Goal: Information Seeking & Learning: Learn about a topic

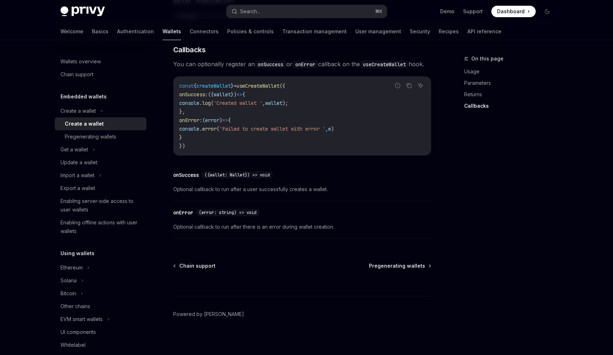
scroll to position [510, 0]
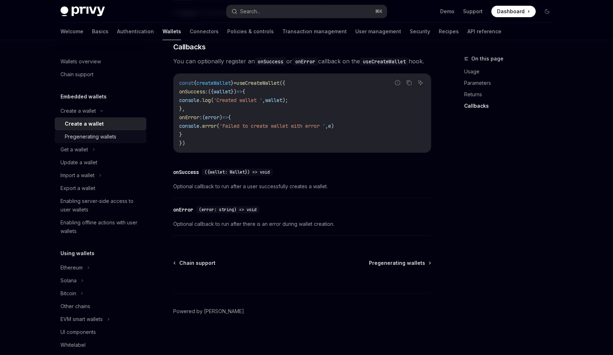
click at [83, 138] on div "Pregenerating wallets" at bounding box center [91, 136] width 52 height 9
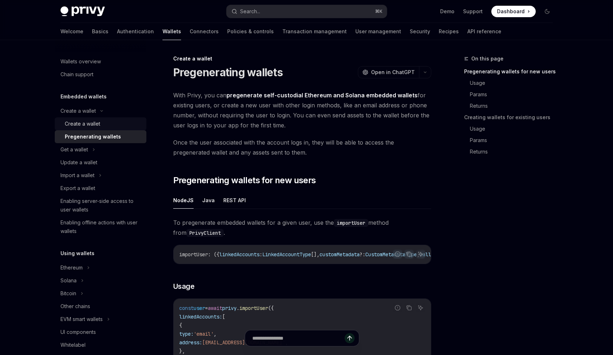
click at [78, 125] on div "Create a wallet" at bounding box center [82, 123] width 35 height 9
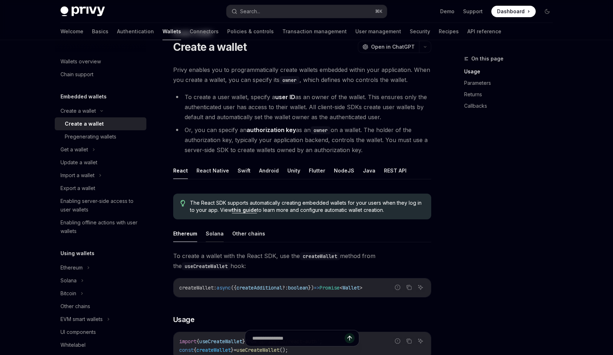
scroll to position [64, 0]
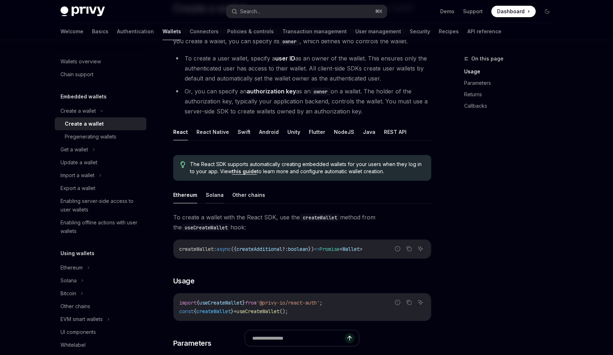
click at [213, 199] on button "Solana" at bounding box center [215, 194] width 18 height 17
click at [189, 197] on button "Ethereum" at bounding box center [185, 194] width 24 height 17
click at [215, 195] on button "Solana" at bounding box center [215, 194] width 18 height 17
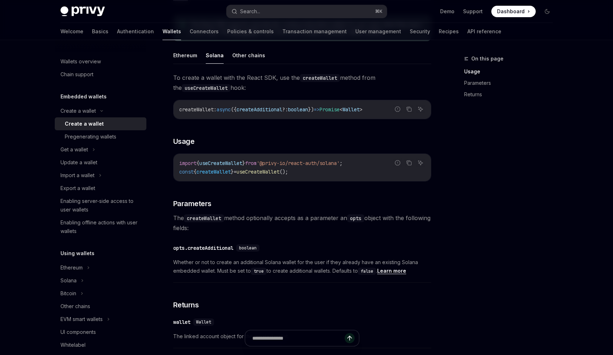
scroll to position [183, 0]
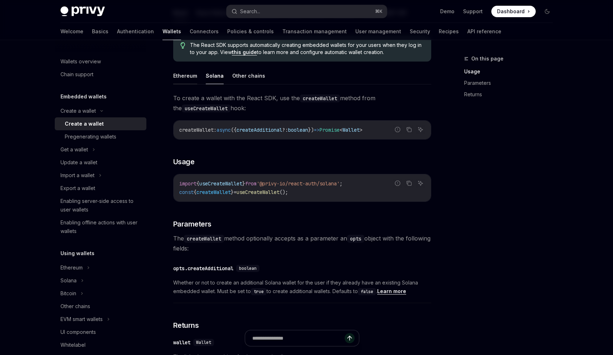
click at [185, 78] on button "Ethereum" at bounding box center [185, 75] width 24 height 17
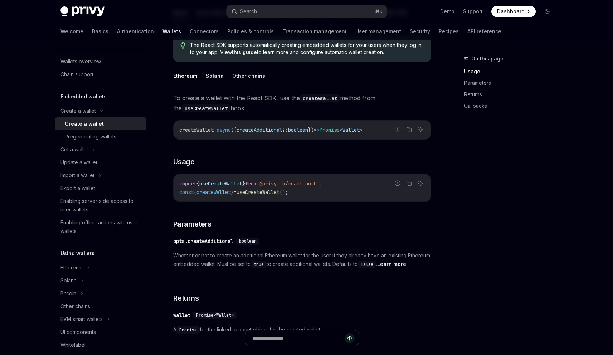
click at [217, 77] on button "Solana" at bounding box center [215, 75] width 18 height 17
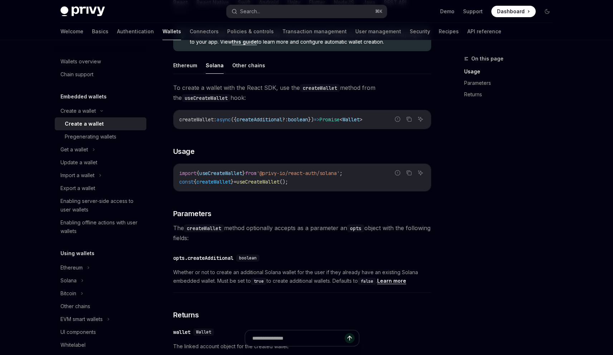
scroll to position [248, 0]
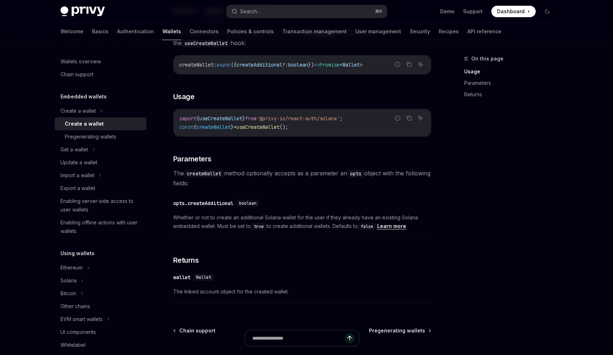
click at [194, 332] on div at bounding box center [302, 341] width 258 height 26
click at [190, 330] on div at bounding box center [302, 341] width 258 height 26
click at [90, 76] on div "Chain support" at bounding box center [76, 74] width 33 height 9
type textarea "*"
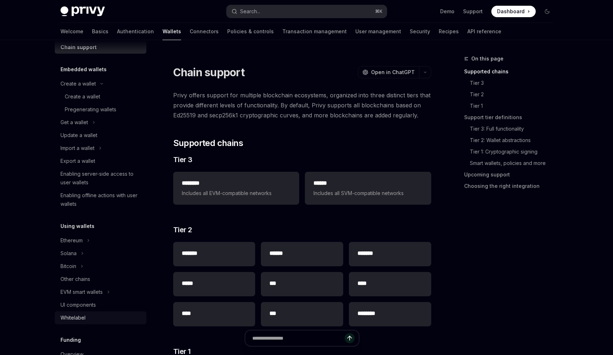
scroll to position [49, 0]
